Goal: Complete application form: Complete application form

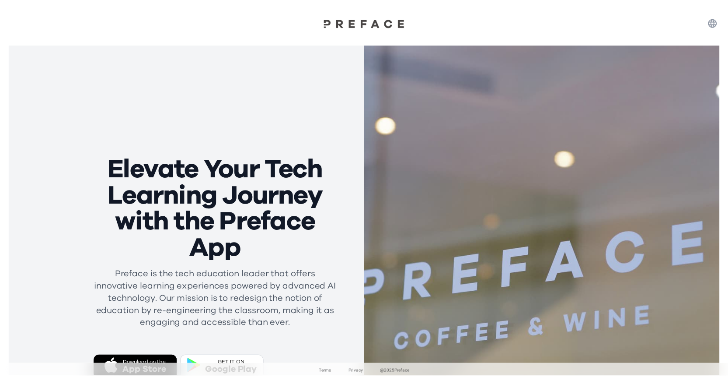
scroll to position [115, 0]
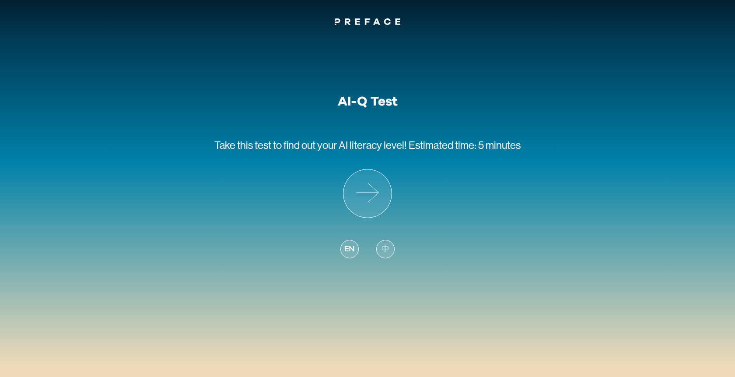
click at [350, 251] on span "EN" at bounding box center [349, 249] width 10 height 12
click at [371, 203] on icon at bounding box center [367, 193] width 48 height 48
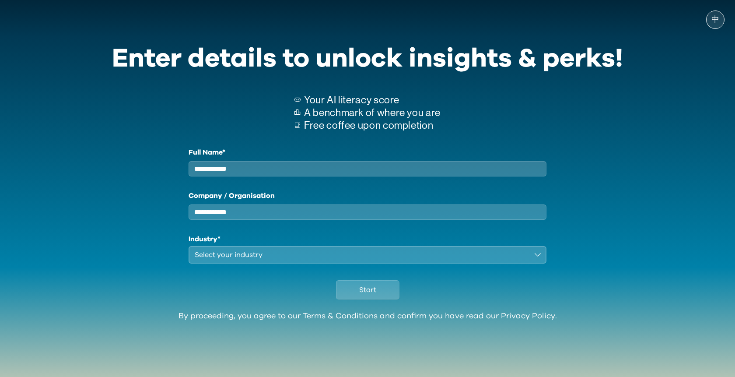
click at [268, 220] on input "Company / Organisation" at bounding box center [367, 211] width 358 height 15
click at [272, 260] on div "Select your industry" at bounding box center [361, 254] width 333 height 10
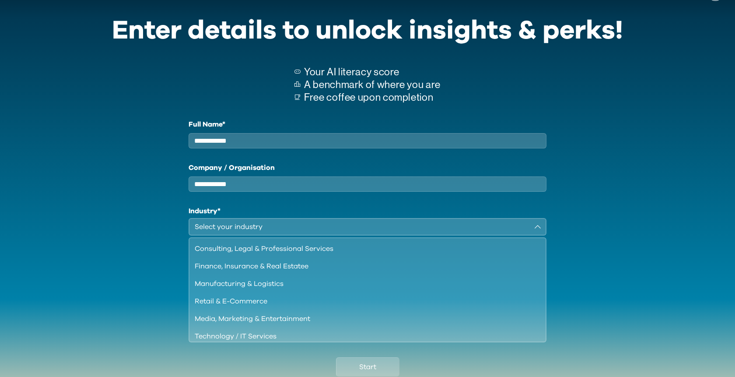
scroll to position [30, 0]
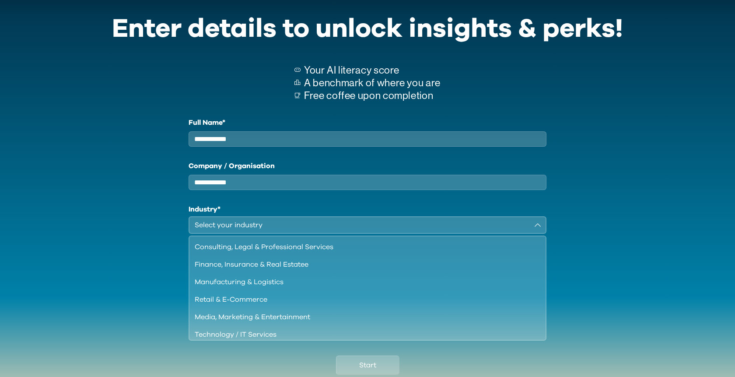
click at [355, 86] on p "A benchmark of where you are" at bounding box center [372, 83] width 136 height 13
click at [349, 98] on p "Free coffee upon completion" at bounding box center [372, 95] width 136 height 13
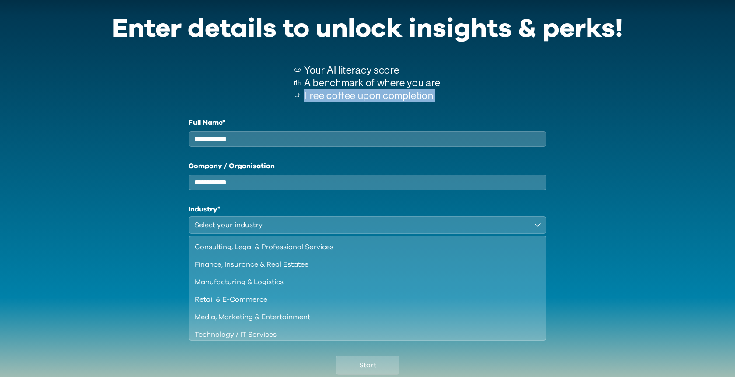
click at [349, 98] on p "Free coffee upon completion" at bounding box center [372, 95] width 136 height 13
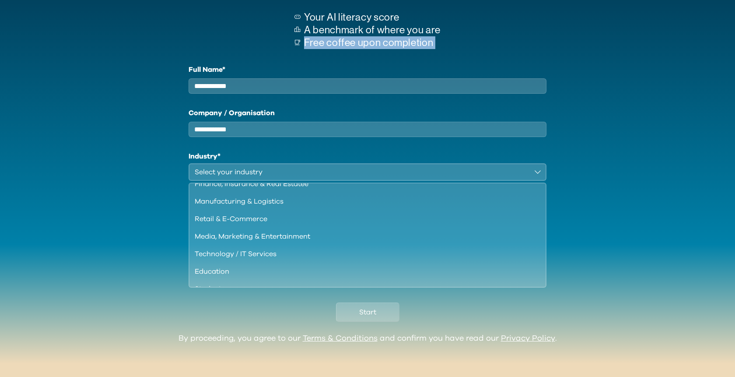
scroll to position [59, 0]
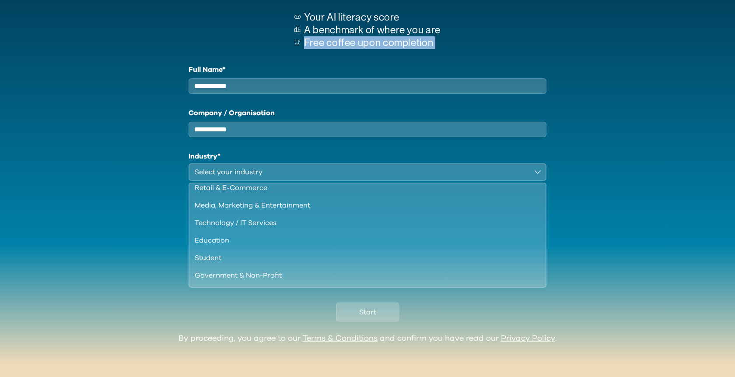
click at [229, 245] on div "Education" at bounding box center [362, 240] width 335 height 10
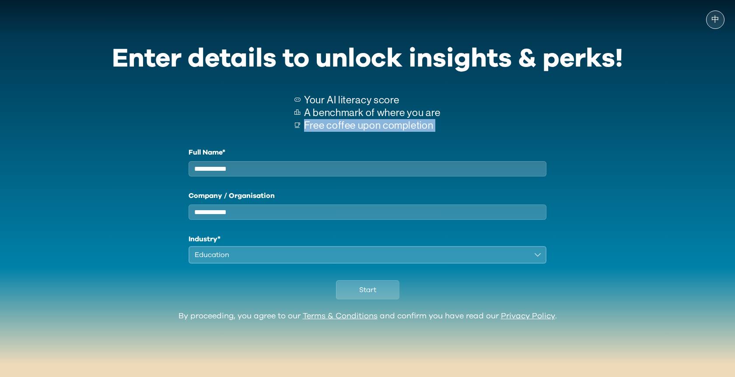
scroll to position [0, 0]
click at [230, 263] on button "Education" at bounding box center [367, 254] width 358 height 17
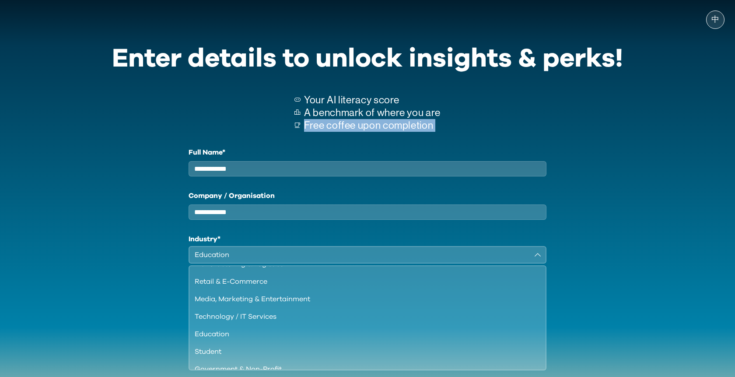
scroll to position [57, 0]
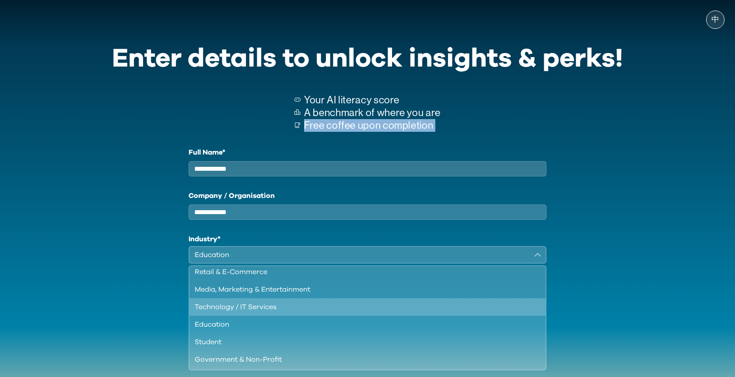
click at [248, 312] on div "Technology / IT Services" at bounding box center [362, 306] width 335 height 10
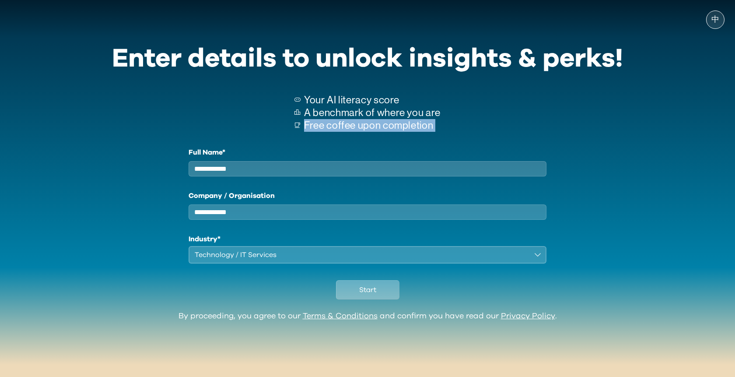
click at [364, 299] on button "Start" at bounding box center [367, 289] width 63 height 19
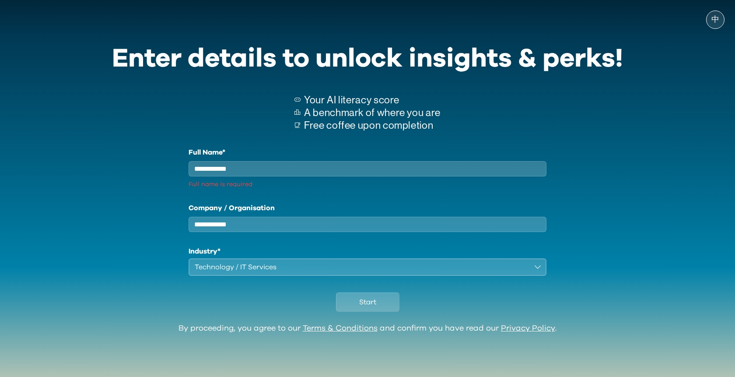
click at [262, 171] on input "Full Name*" at bounding box center [367, 168] width 358 height 15
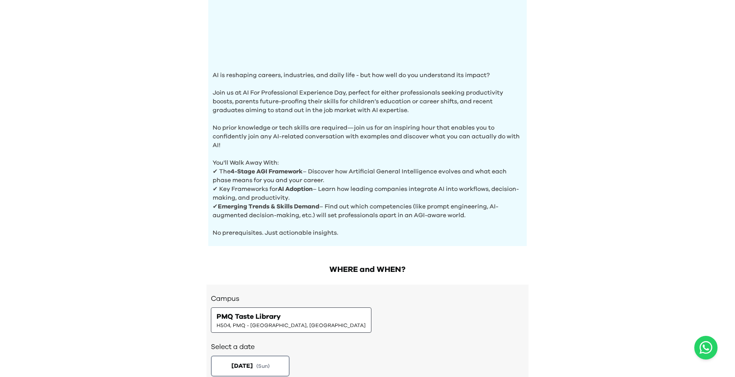
scroll to position [297, 0]
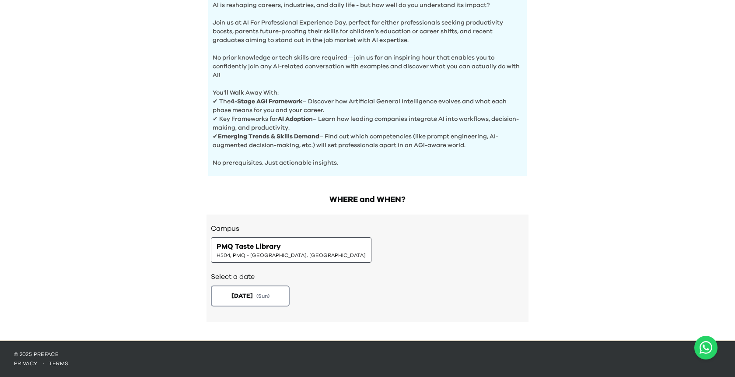
click at [268, 250] on span "PMQ Taste Library" at bounding box center [248, 246] width 64 height 10
click at [252, 297] on span "2025-08-24" at bounding box center [241, 295] width 22 height 9
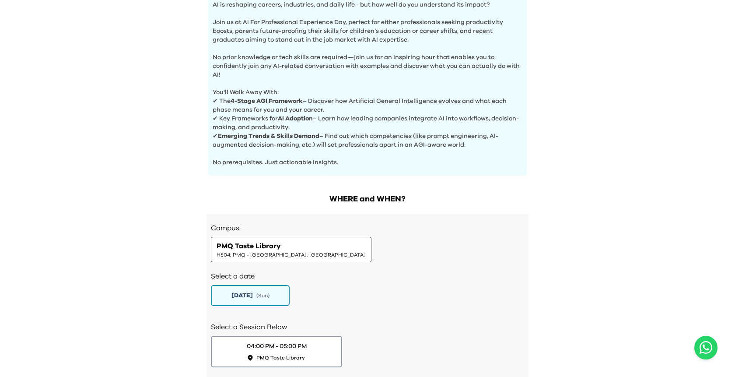
scroll to position [358, 0]
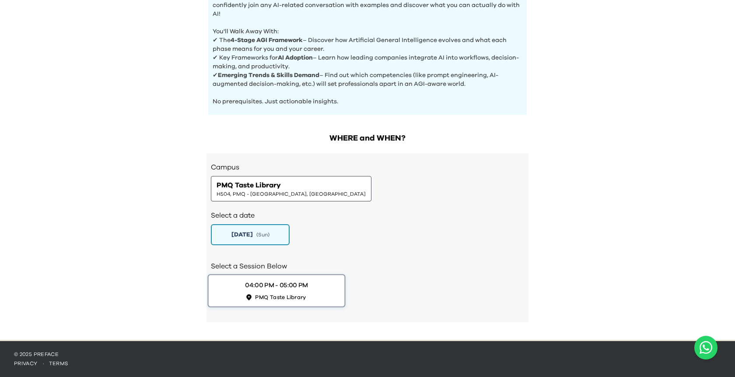
click at [307, 290] on div "04:00 PM - 05:00 PM PMQ Taste Library" at bounding box center [276, 290] width 63 height 20
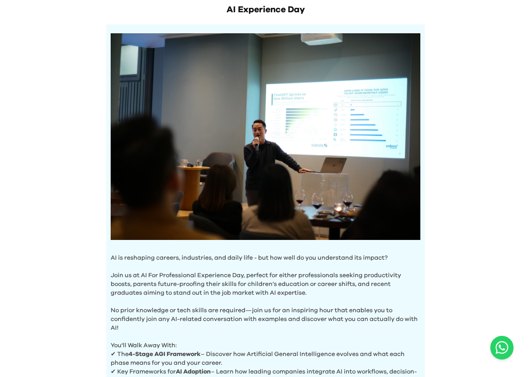
scroll to position [0, 0]
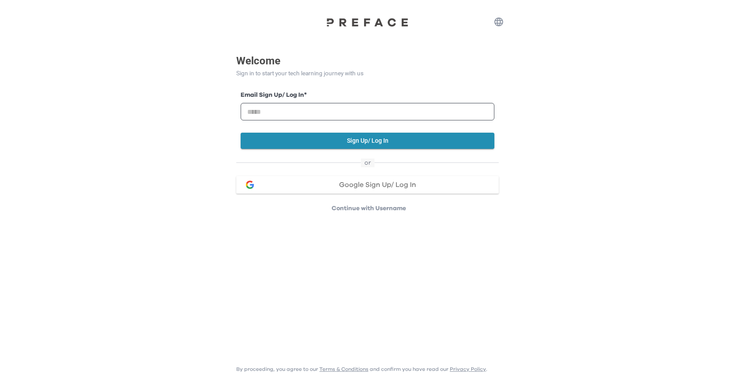
click at [372, 188] on span "Google Sign Up/ Log In" at bounding box center [377, 184] width 77 height 7
